Goal: Use online tool/utility: Utilize a website feature to perform a specific function

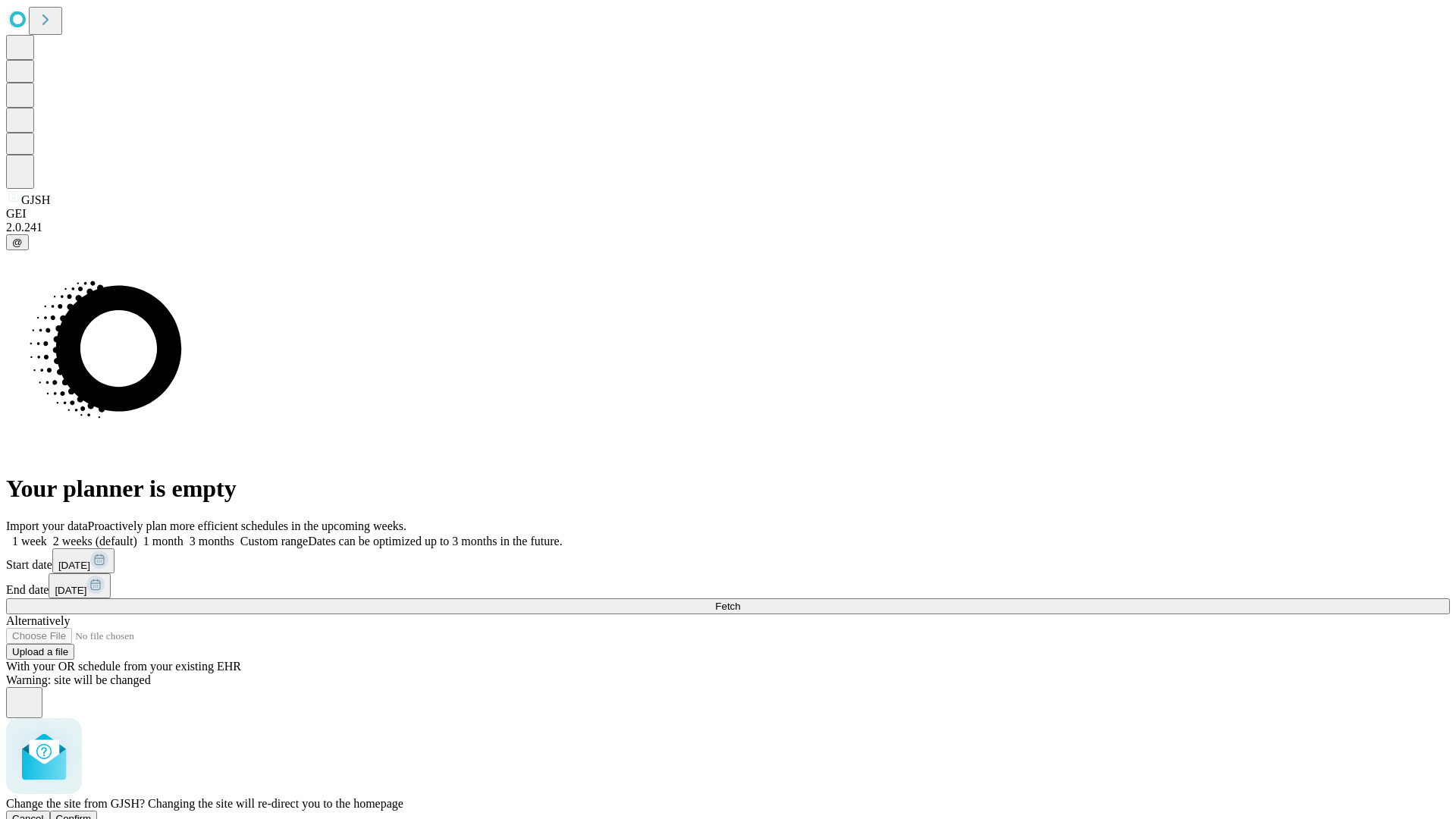
click at [92, 812] on span "Confirm" at bounding box center [74, 818] width 36 height 11
click at [137, 534] on label "2 weeks (default)" at bounding box center [92, 541] width 91 height 13
click at [740, 600] on span "Fetch" at bounding box center [728, 606] width 25 height 11
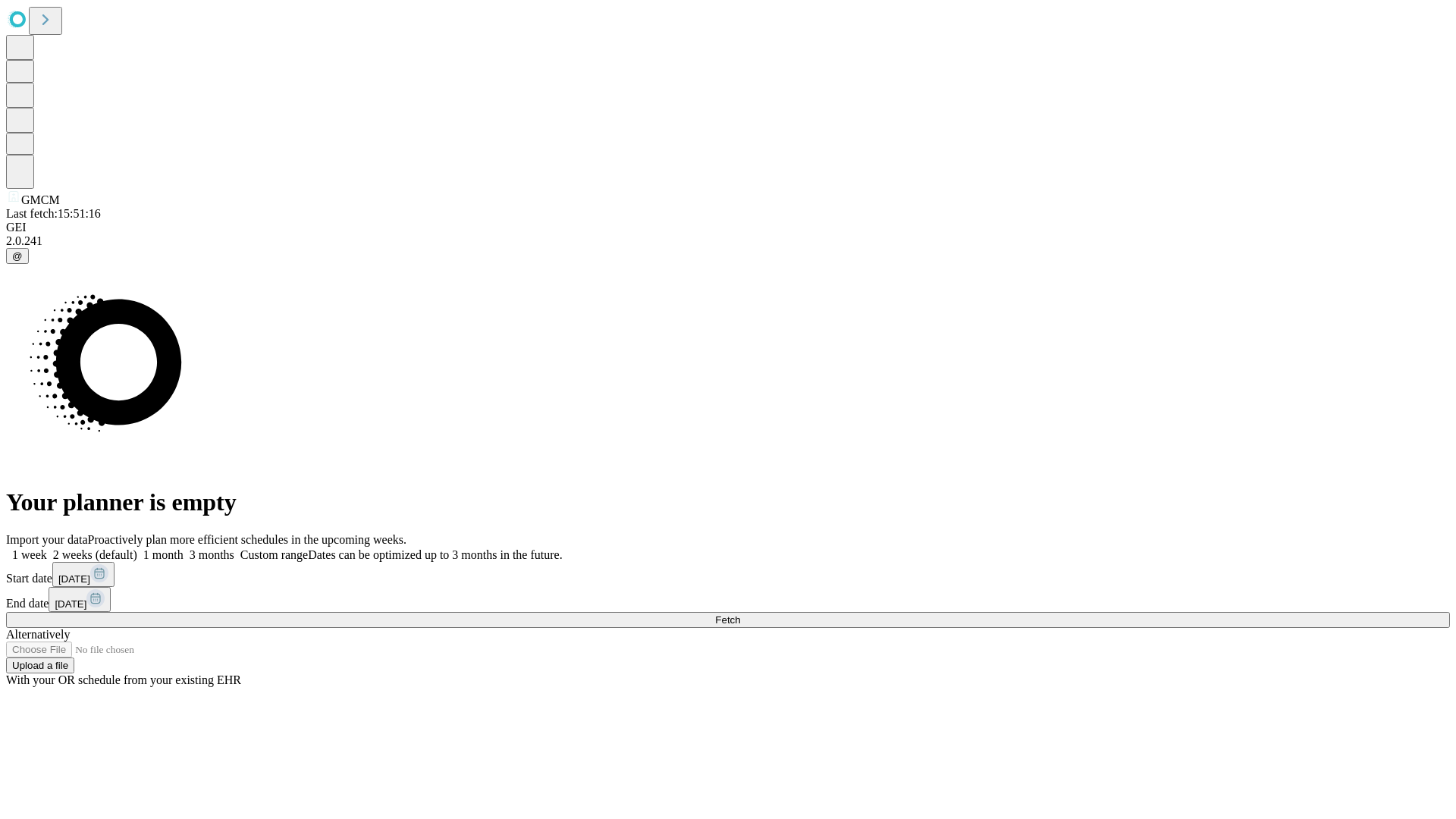
click at [137, 548] on label "2 weeks (default)" at bounding box center [92, 555] width 91 height 13
click at [740, 614] on span "Fetch" at bounding box center [728, 620] width 25 height 11
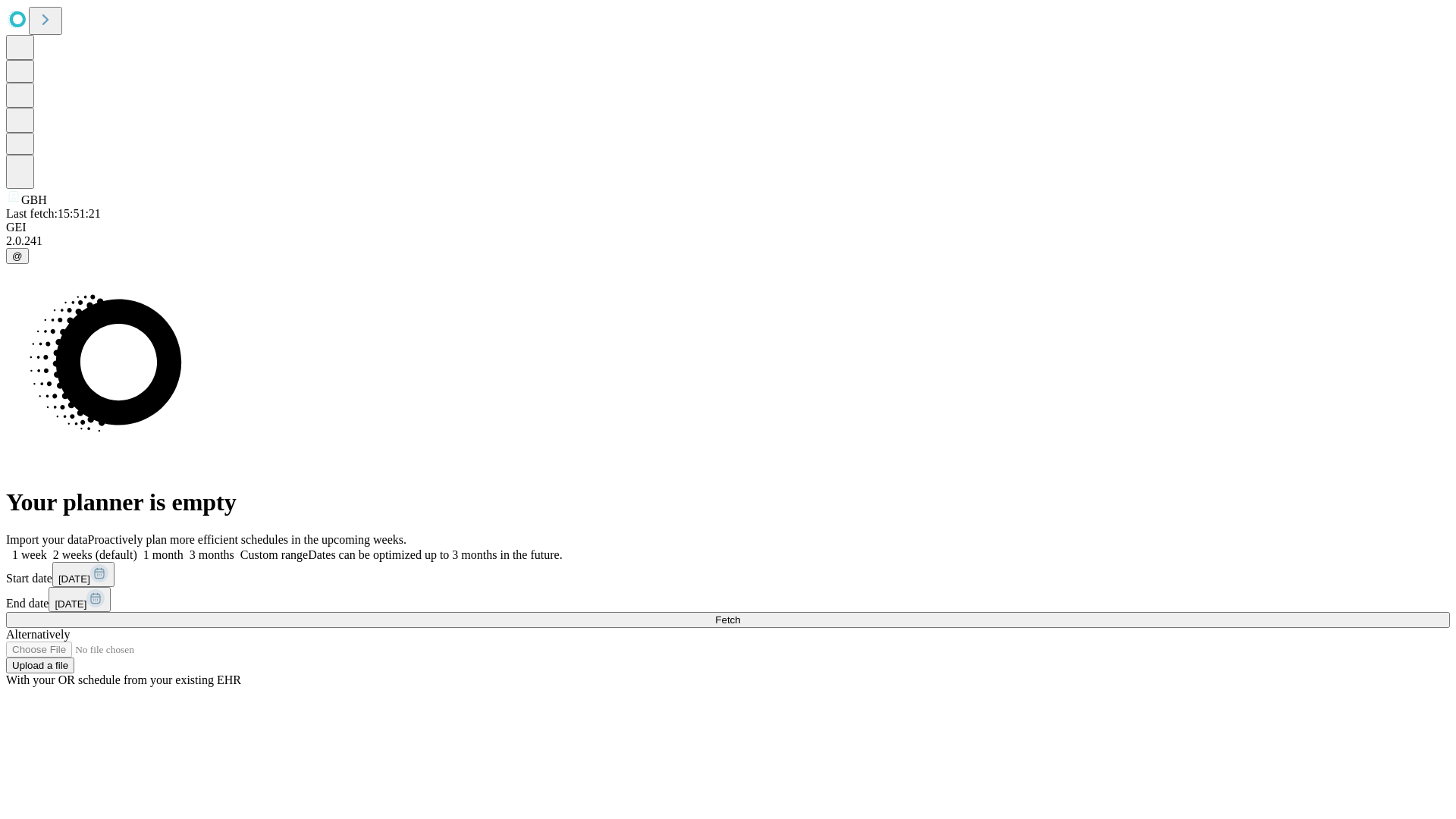
click at [137, 548] on label "2 weeks (default)" at bounding box center [92, 555] width 91 height 13
click at [740, 614] on span "Fetch" at bounding box center [728, 620] width 25 height 11
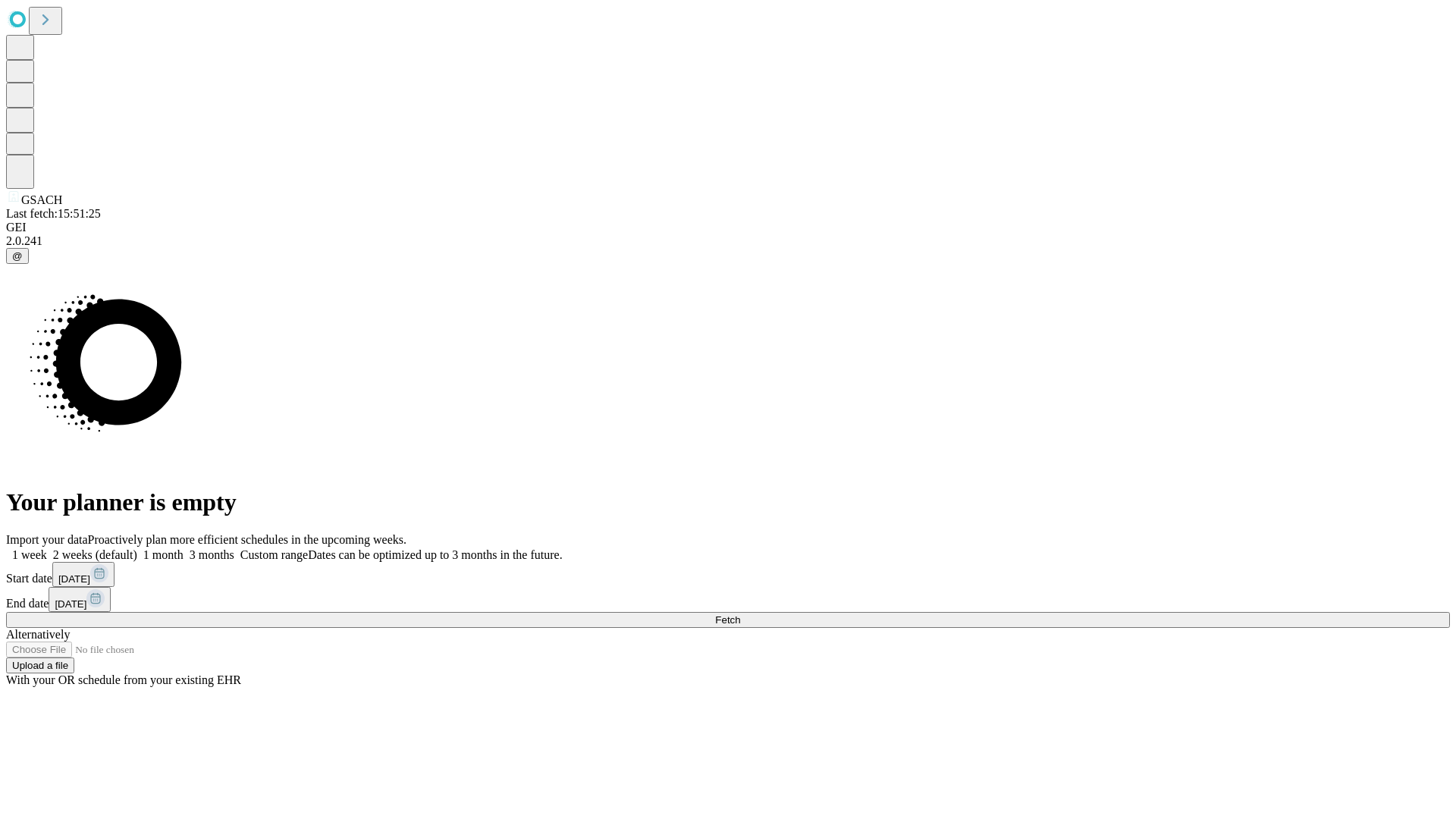
click at [137, 548] on label "2 weeks (default)" at bounding box center [92, 555] width 91 height 13
click at [740, 614] on span "Fetch" at bounding box center [728, 620] width 25 height 11
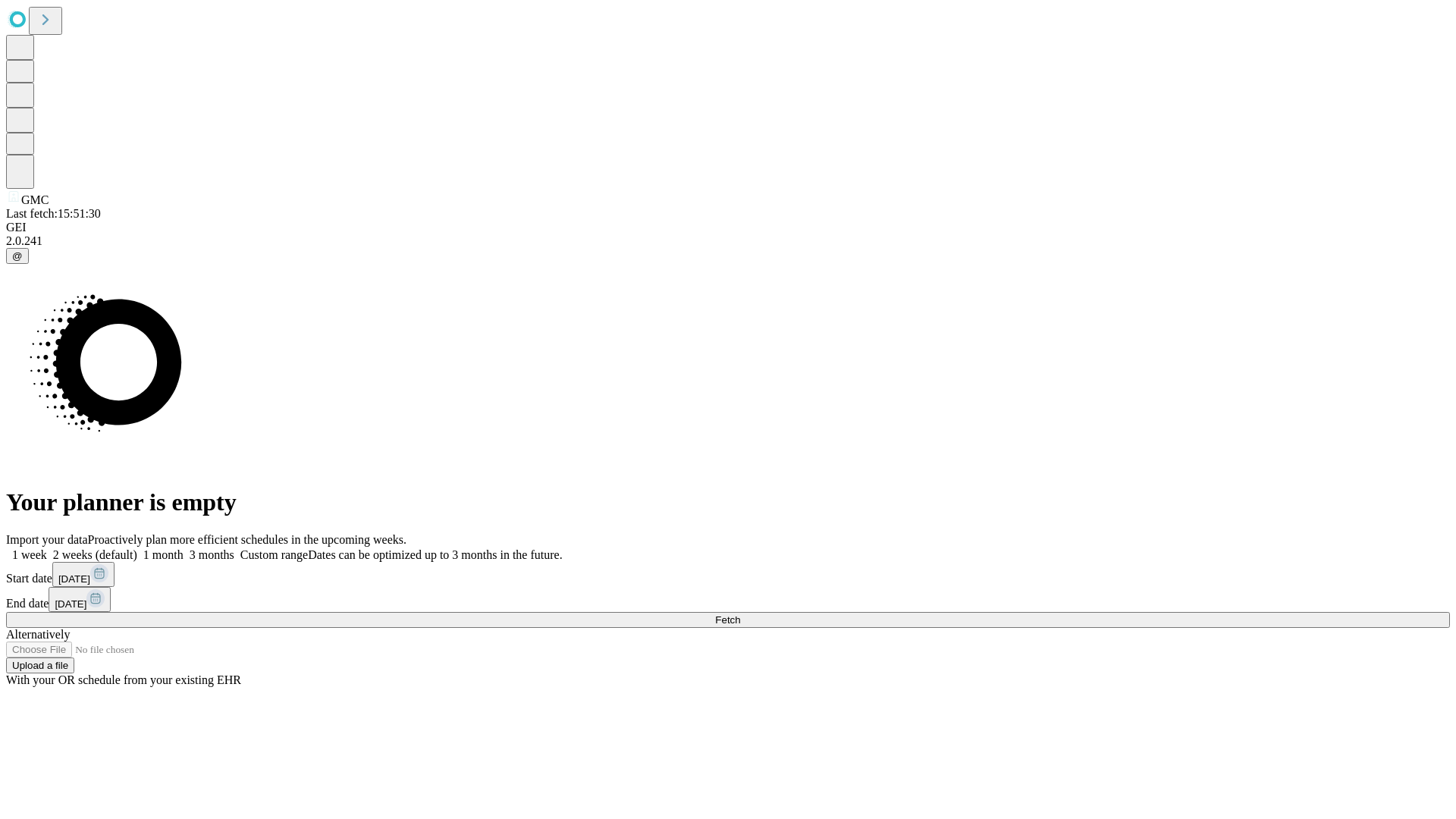
click at [137, 548] on label "2 weeks (default)" at bounding box center [92, 555] width 91 height 13
click at [740, 614] on span "Fetch" at bounding box center [728, 620] width 25 height 11
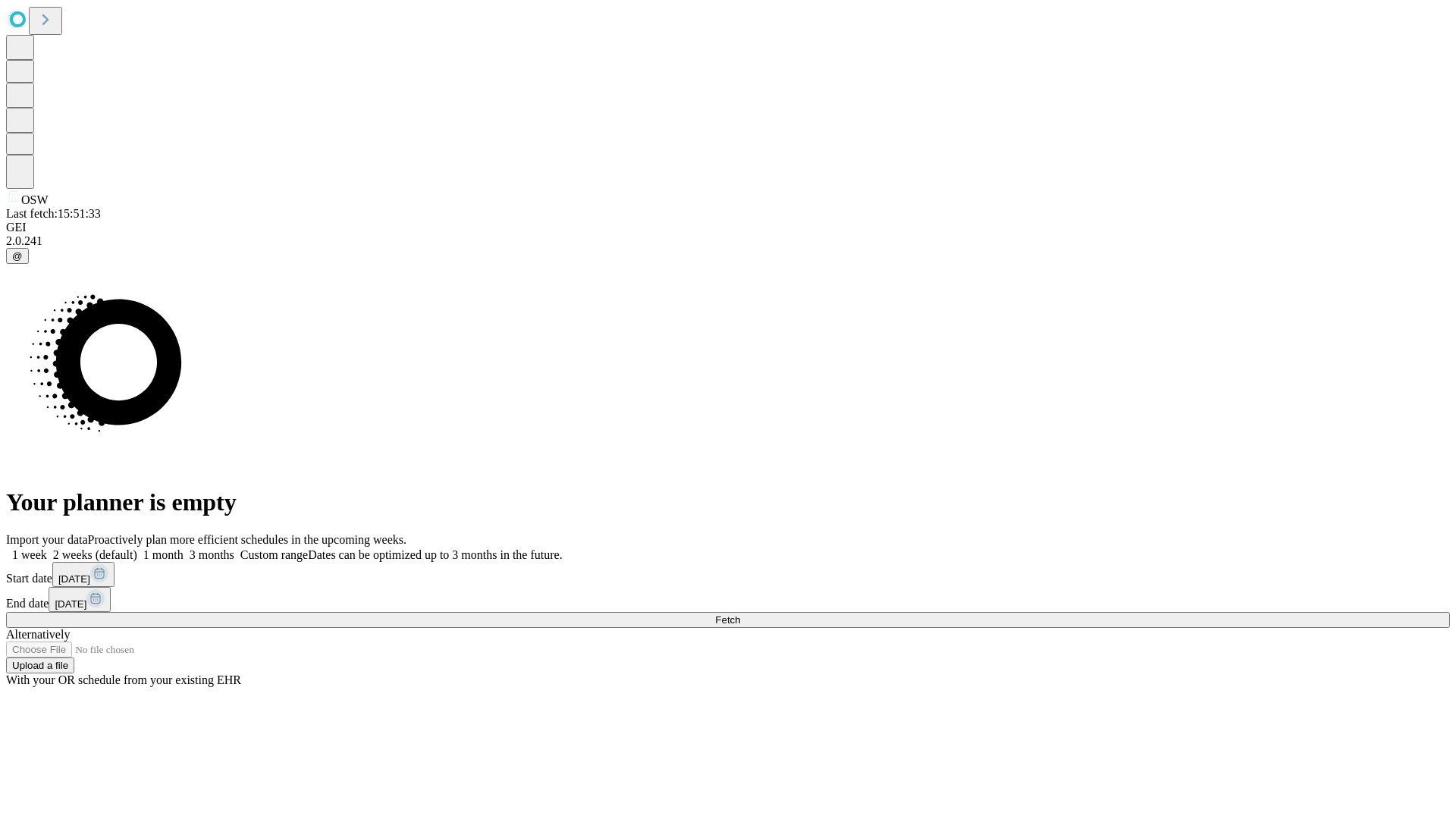
click at [137, 548] on label "2 weeks (default)" at bounding box center [92, 555] width 91 height 13
click at [740, 614] on span "Fetch" at bounding box center [728, 620] width 25 height 11
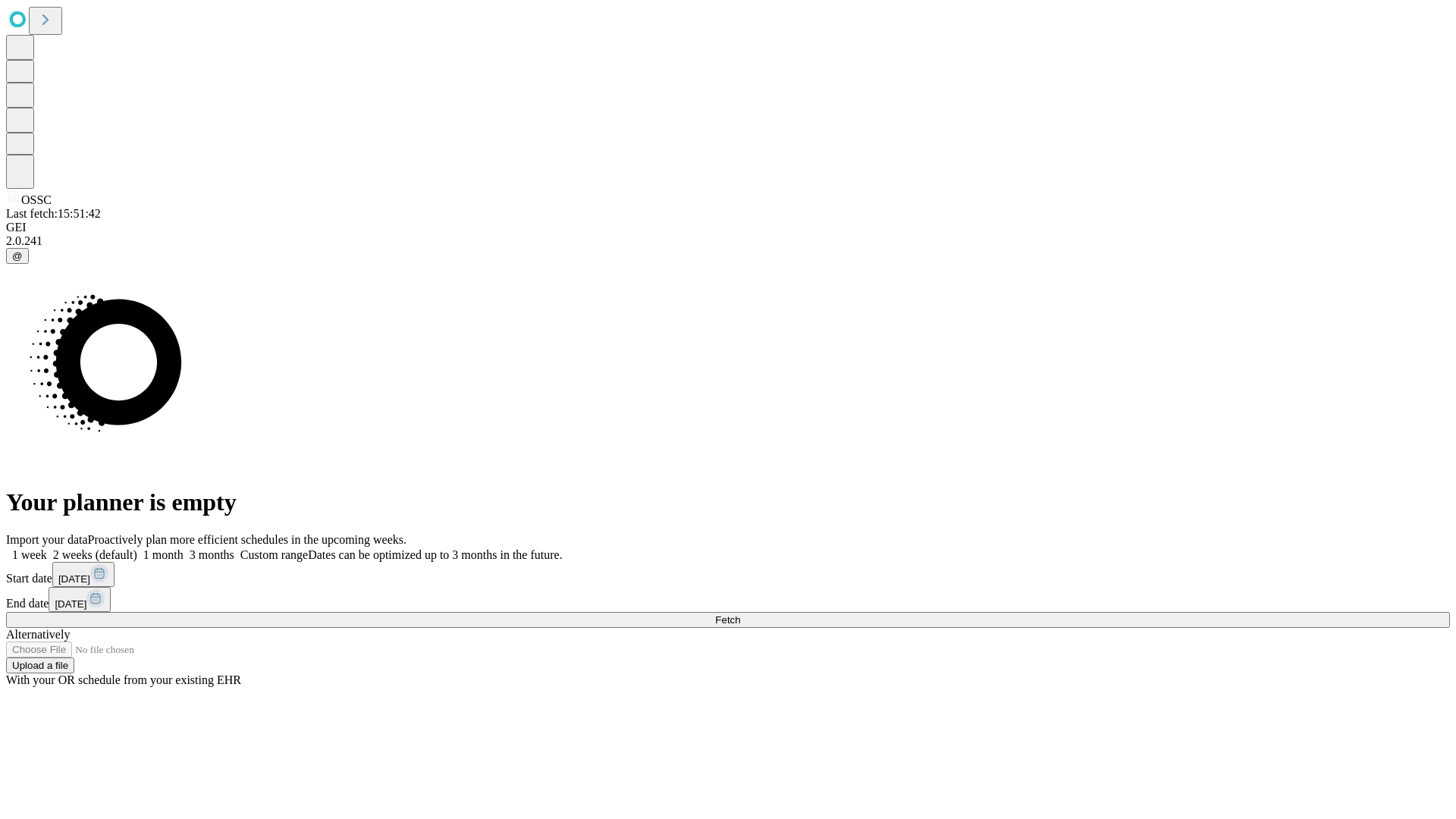
click at [137, 548] on label "2 weeks (default)" at bounding box center [92, 555] width 91 height 13
click at [740, 614] on span "Fetch" at bounding box center [728, 620] width 25 height 11
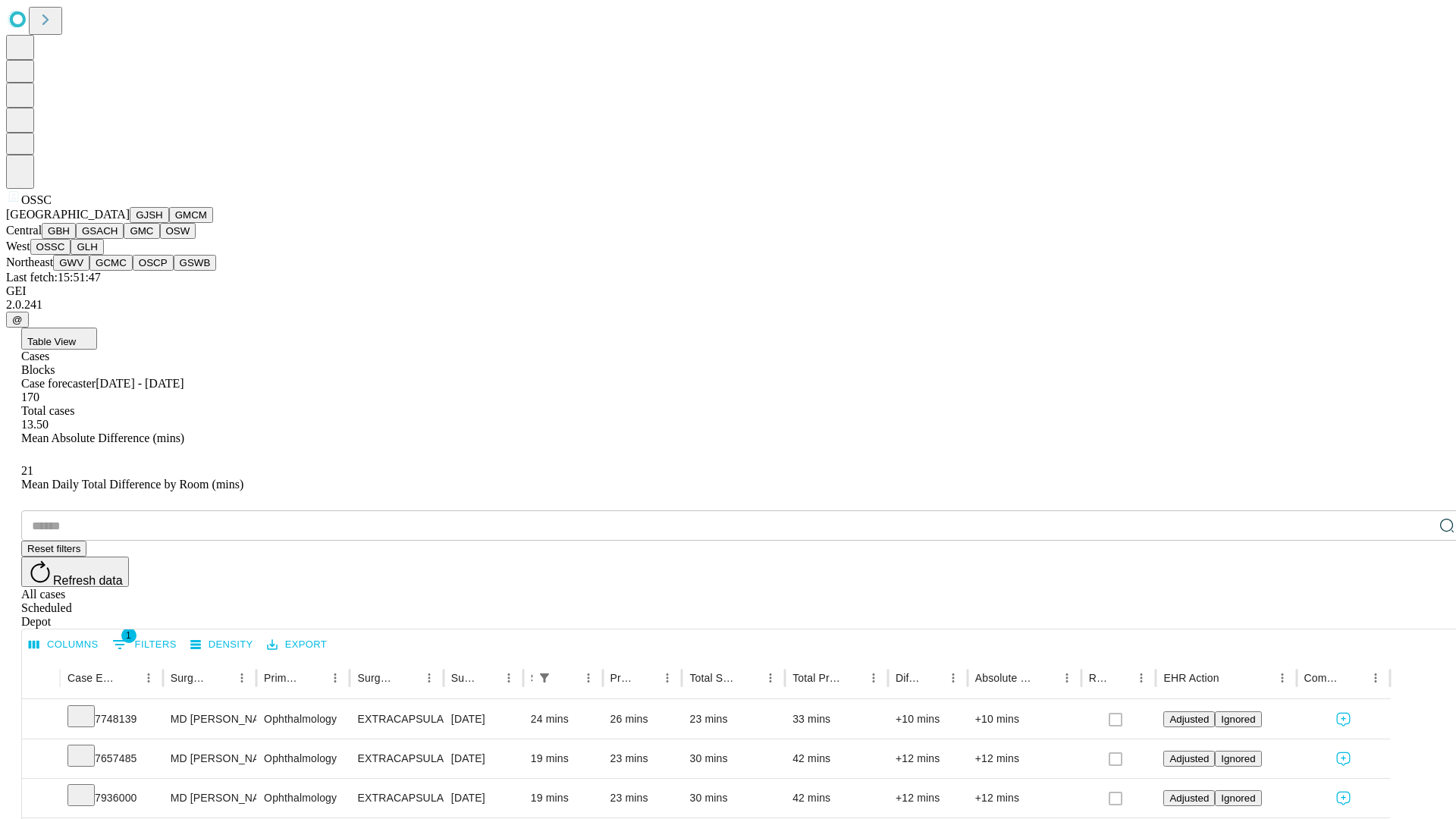
click at [103, 255] on button "GLH" at bounding box center [87, 246] width 33 height 16
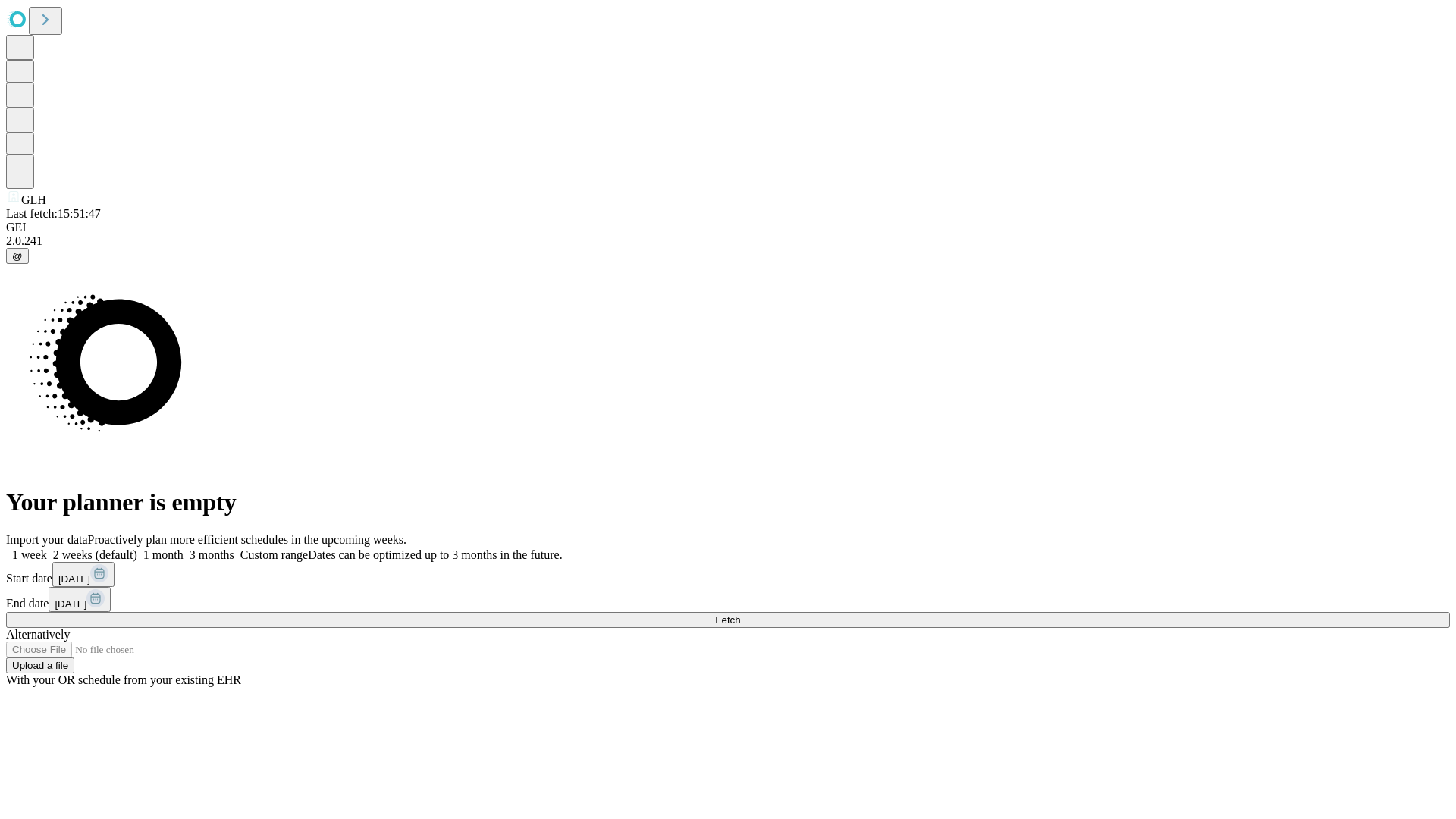
click at [137, 548] on label "2 weeks (default)" at bounding box center [92, 555] width 91 height 13
click at [740, 614] on span "Fetch" at bounding box center [728, 620] width 25 height 11
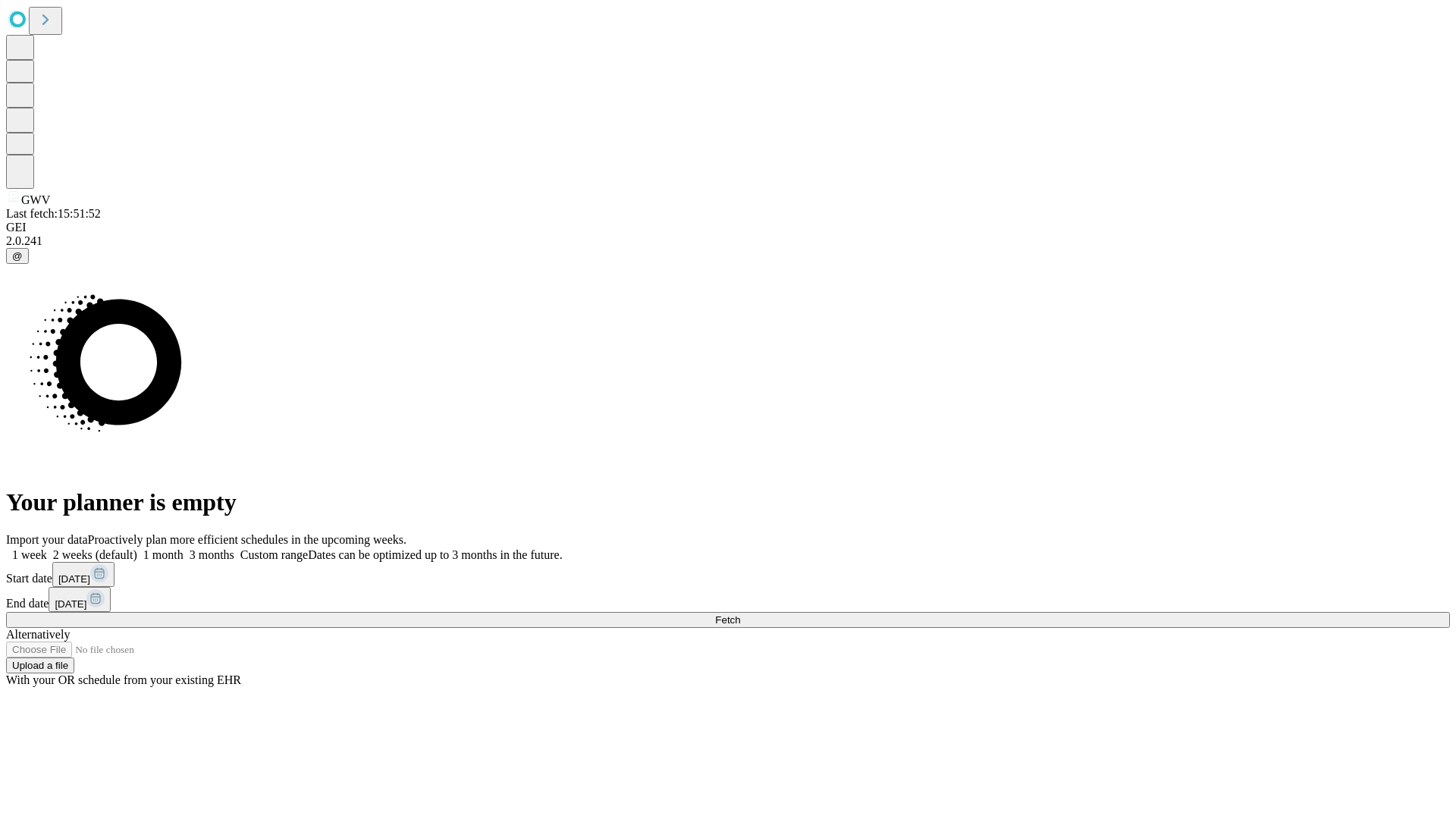
click at [137, 548] on label "2 weeks (default)" at bounding box center [92, 555] width 91 height 13
click at [740, 614] on span "Fetch" at bounding box center [728, 620] width 25 height 11
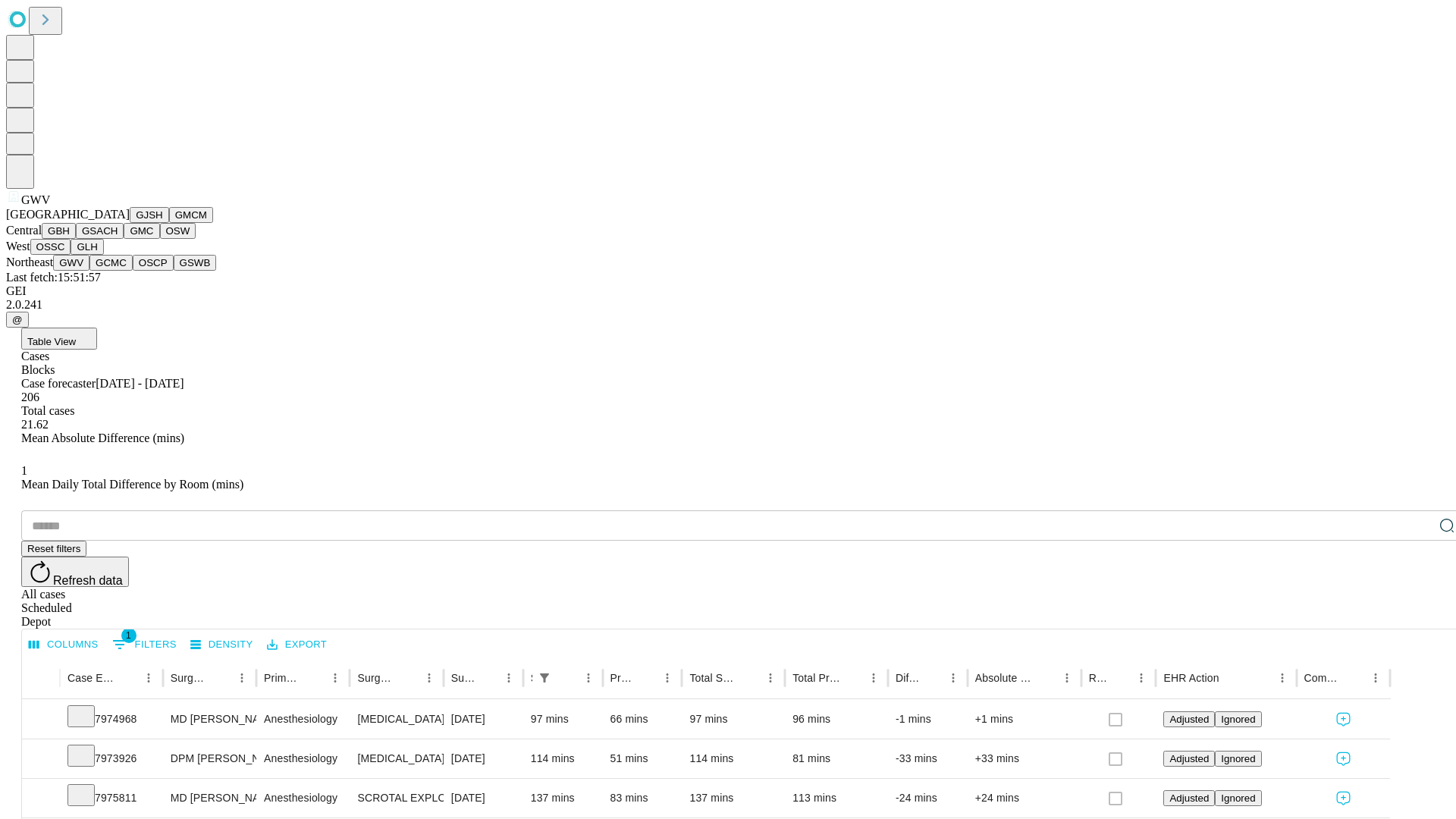
click at [118, 271] on button "GCMC" at bounding box center [111, 262] width 43 height 16
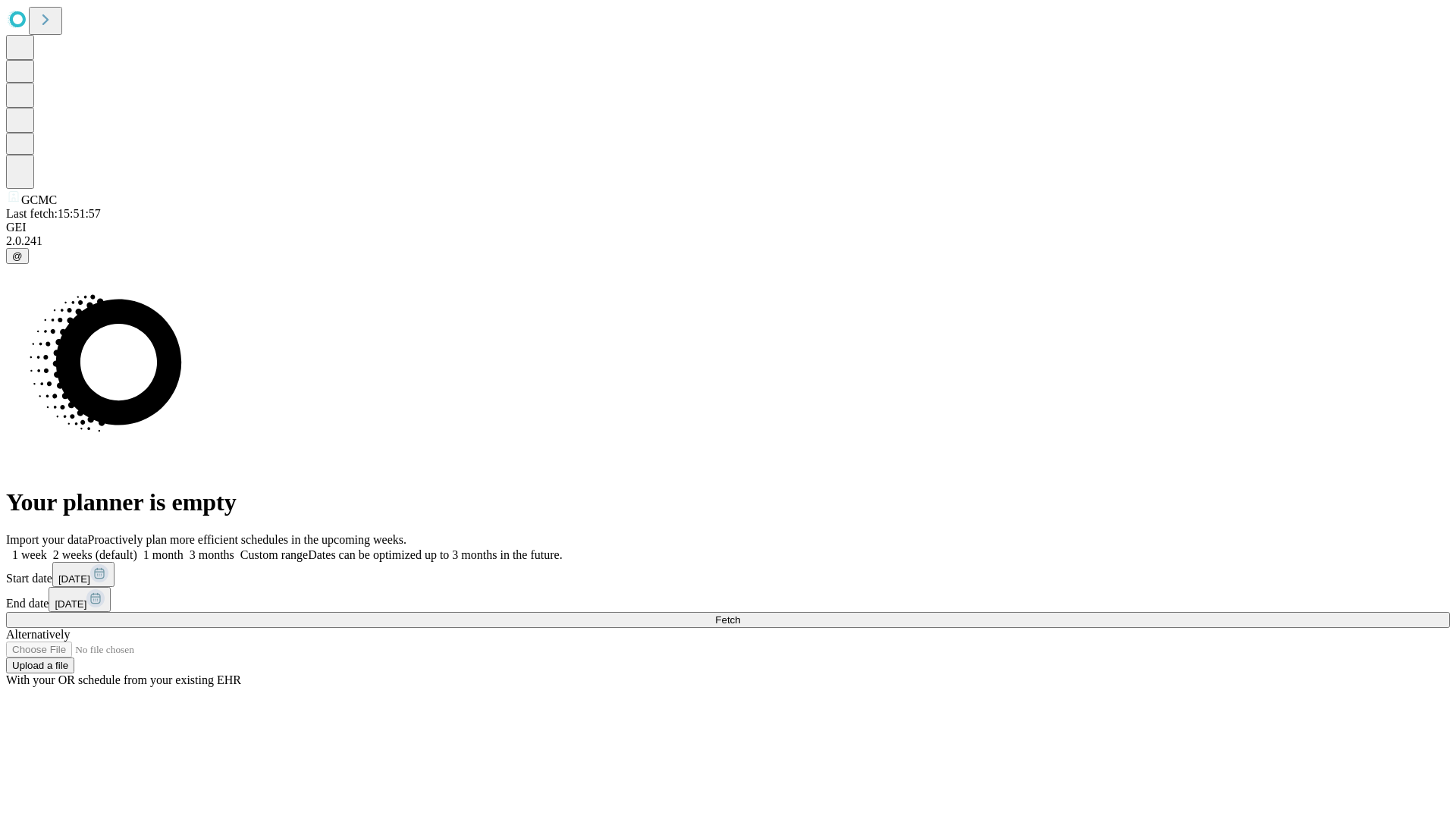
click at [137, 548] on label "2 weeks (default)" at bounding box center [92, 555] width 91 height 13
click at [740, 614] on span "Fetch" at bounding box center [728, 620] width 25 height 11
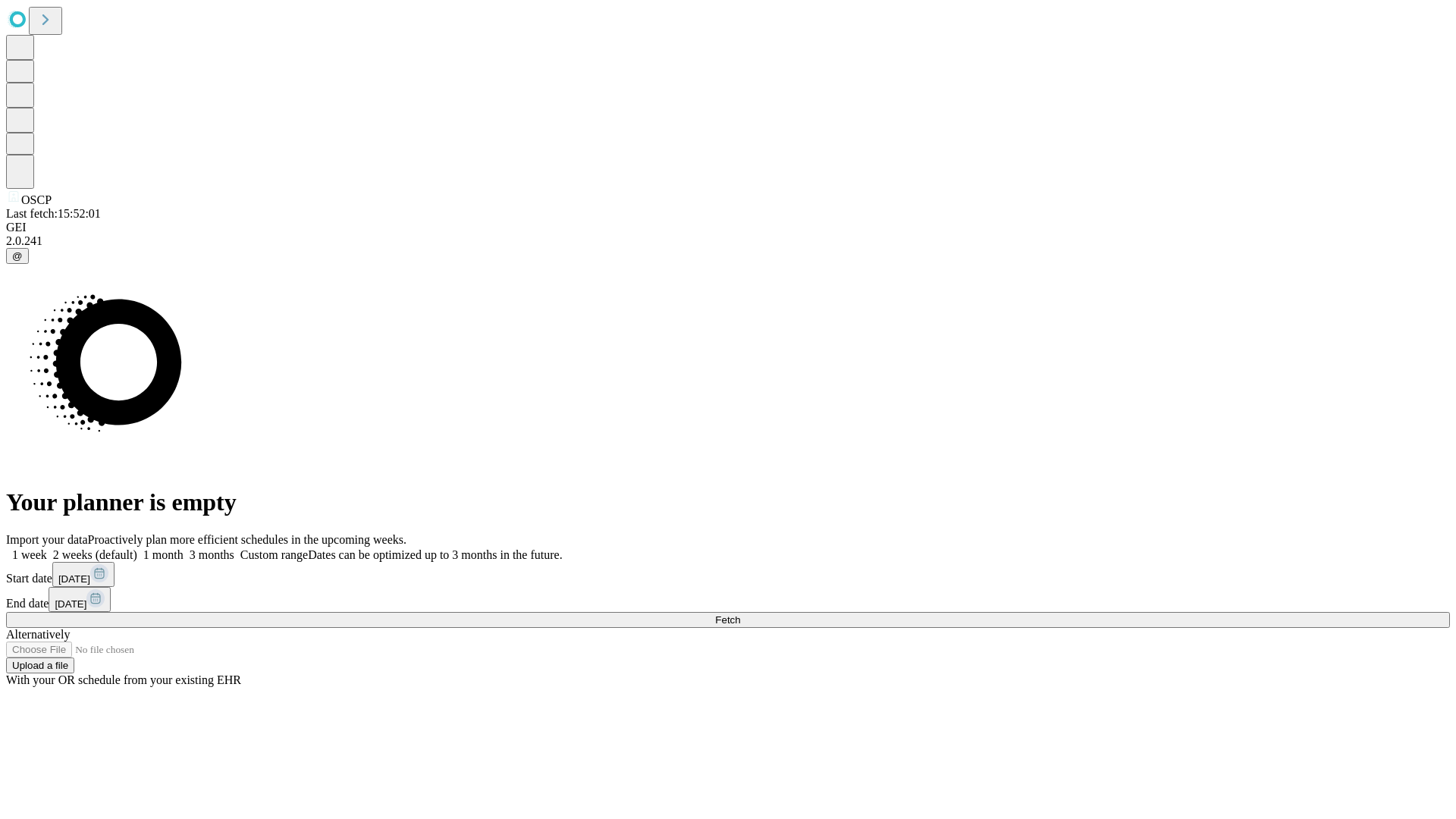
click at [137, 548] on label "2 weeks (default)" at bounding box center [92, 555] width 91 height 13
click at [740, 614] on span "Fetch" at bounding box center [728, 620] width 25 height 11
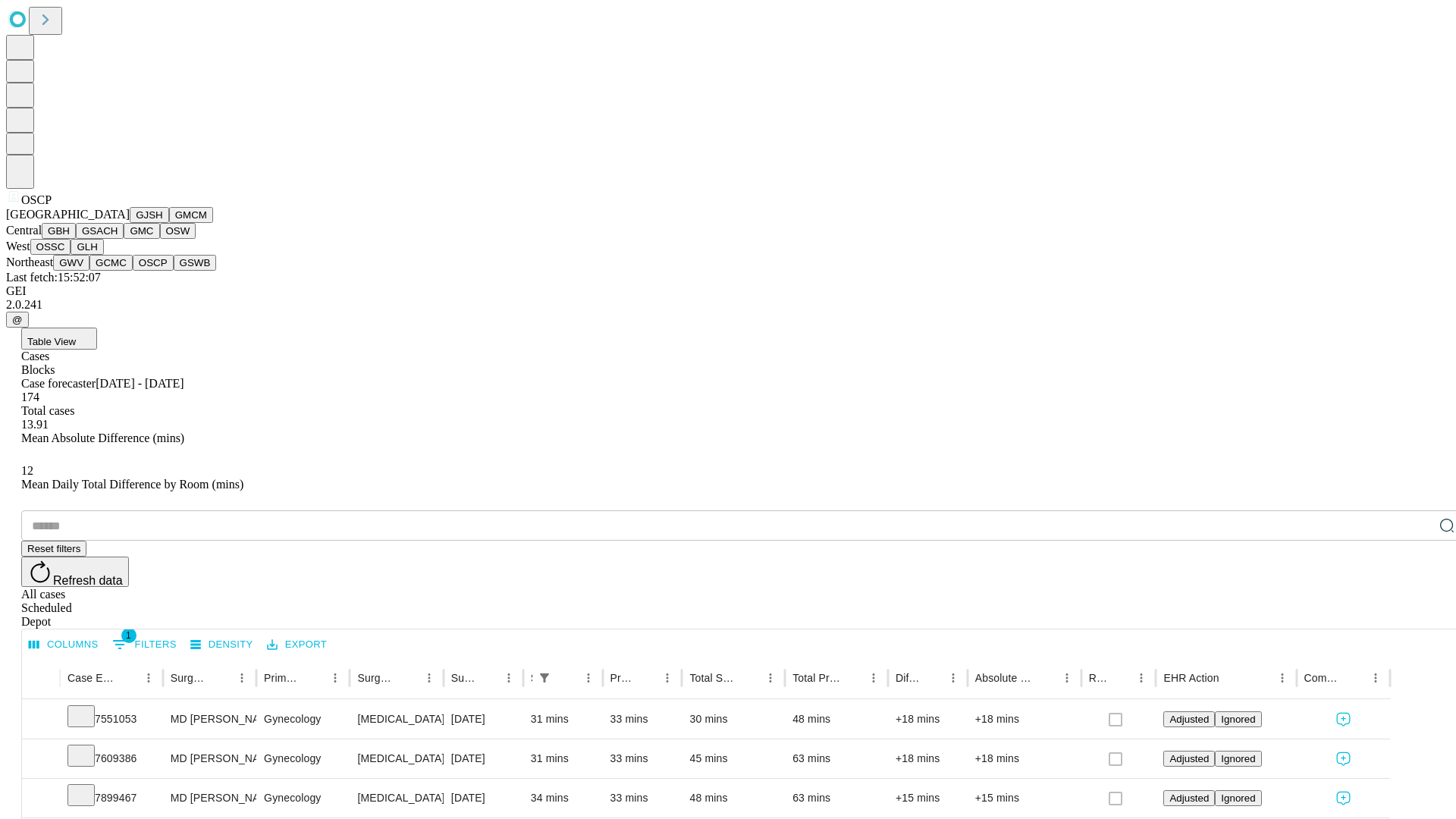
click at [174, 271] on button "GSWB" at bounding box center [195, 262] width 43 height 16
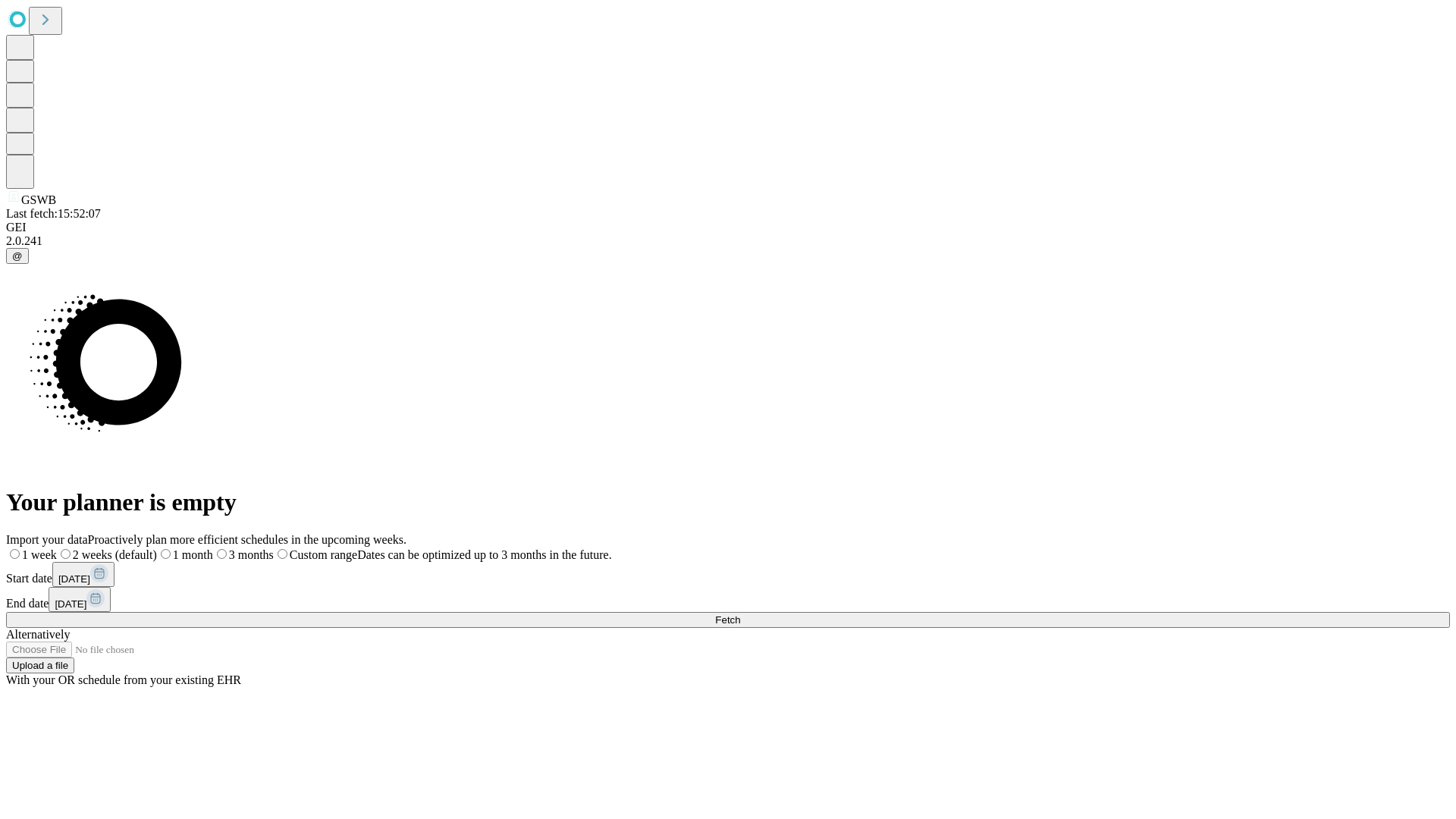
click at [157, 548] on label "2 weeks (default)" at bounding box center [107, 555] width 100 height 13
click at [740, 614] on span "Fetch" at bounding box center [728, 620] width 25 height 11
